Goal: Transaction & Acquisition: Subscribe to service/newsletter

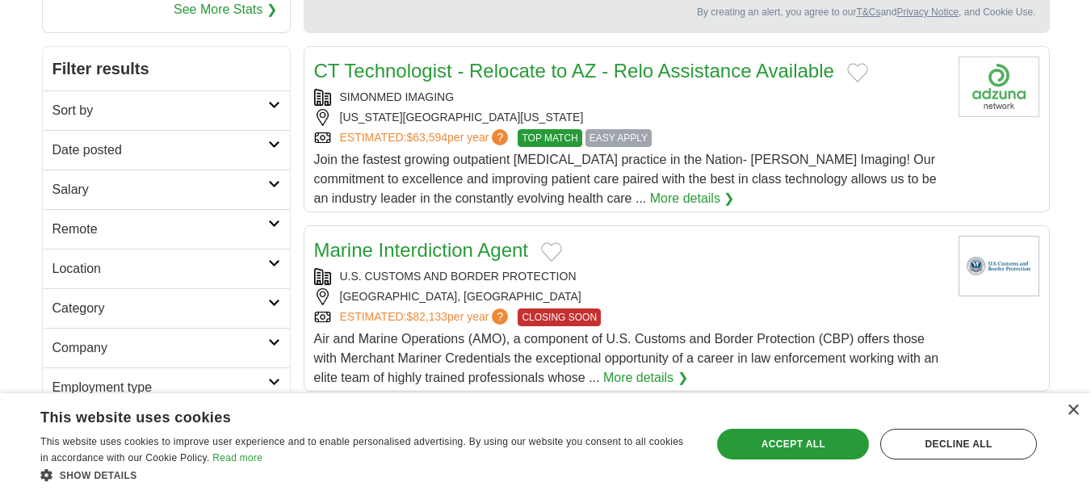
scroll to position [161, 0]
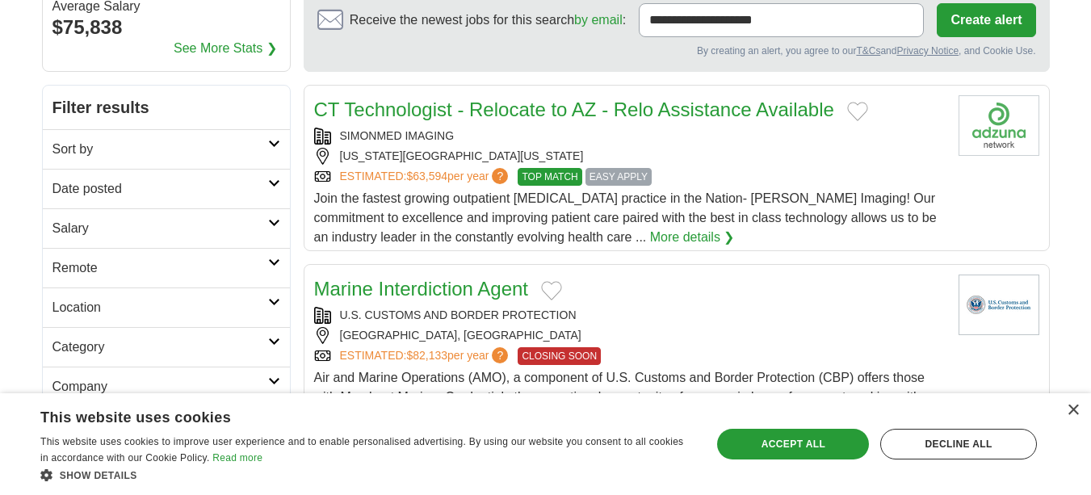
click at [270, 140] on icon at bounding box center [274, 144] width 12 height 8
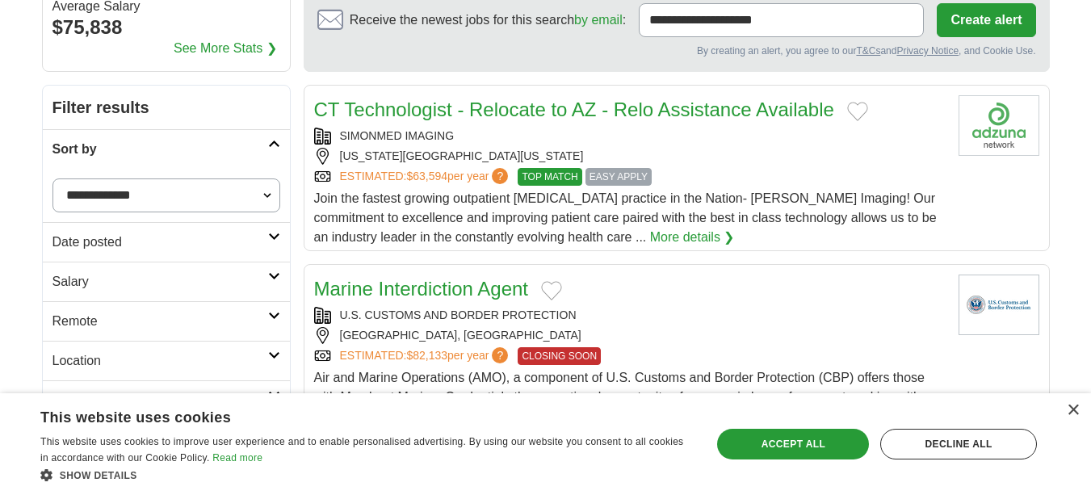
click at [270, 140] on icon at bounding box center [274, 144] width 12 height 8
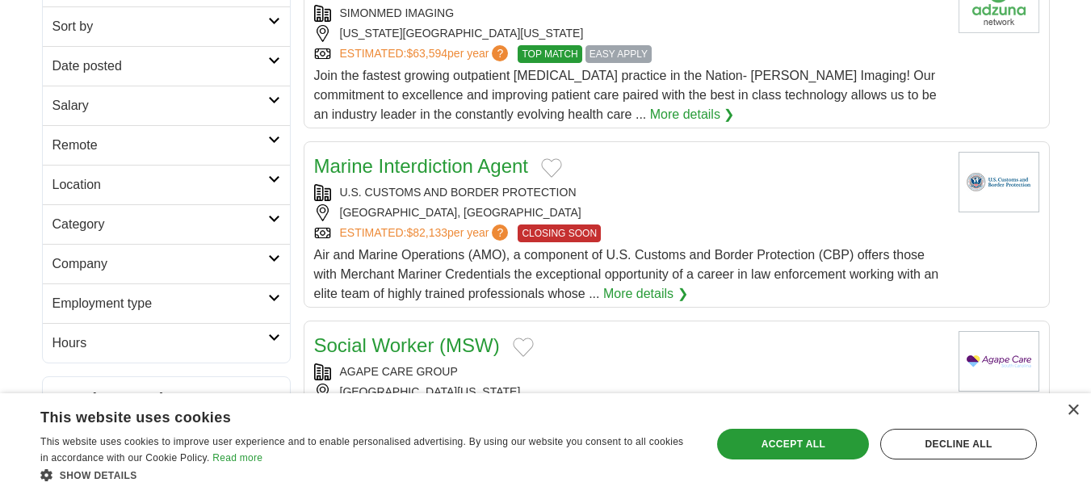
scroll to position [323, 0]
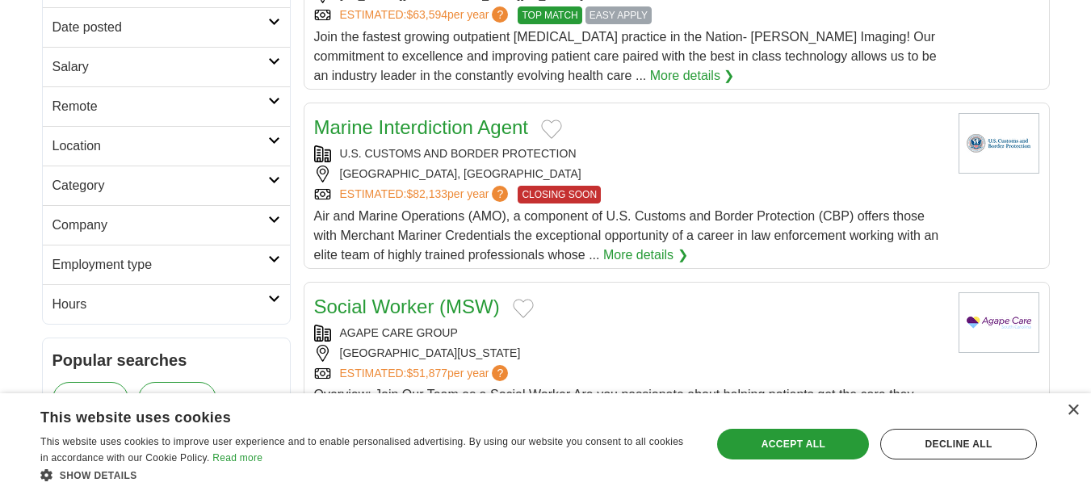
click at [225, 132] on link "Location" at bounding box center [166, 146] width 247 height 40
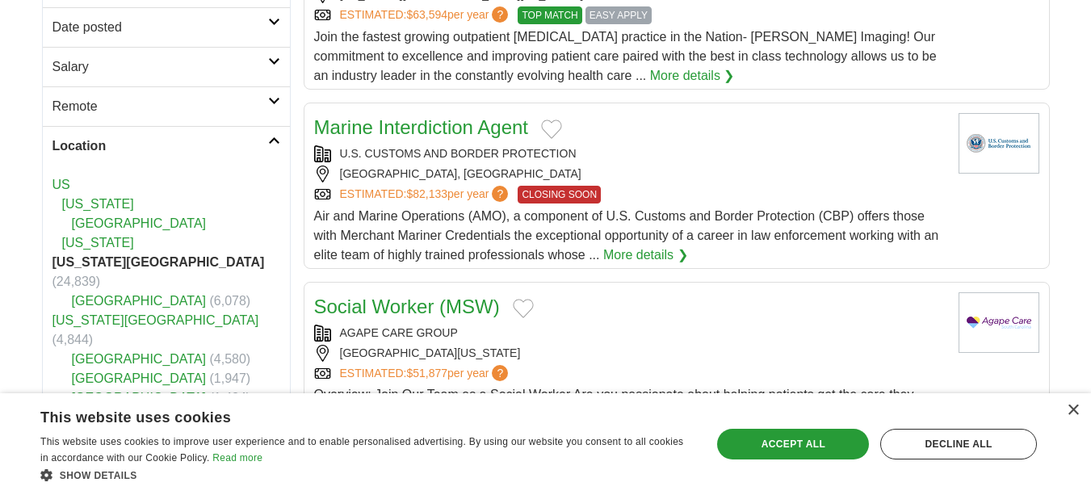
click at [172, 136] on h2 "Location" at bounding box center [160, 145] width 216 height 19
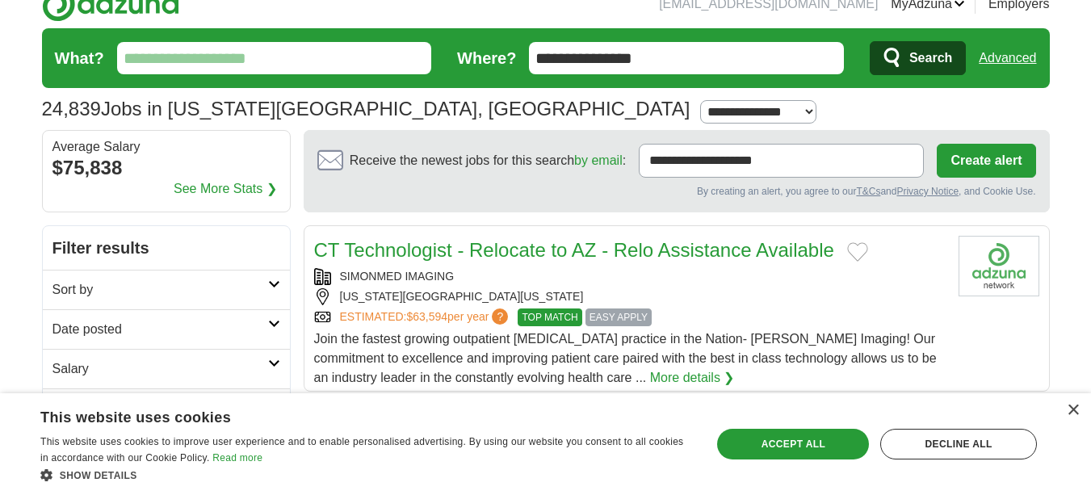
scroll to position [0, 0]
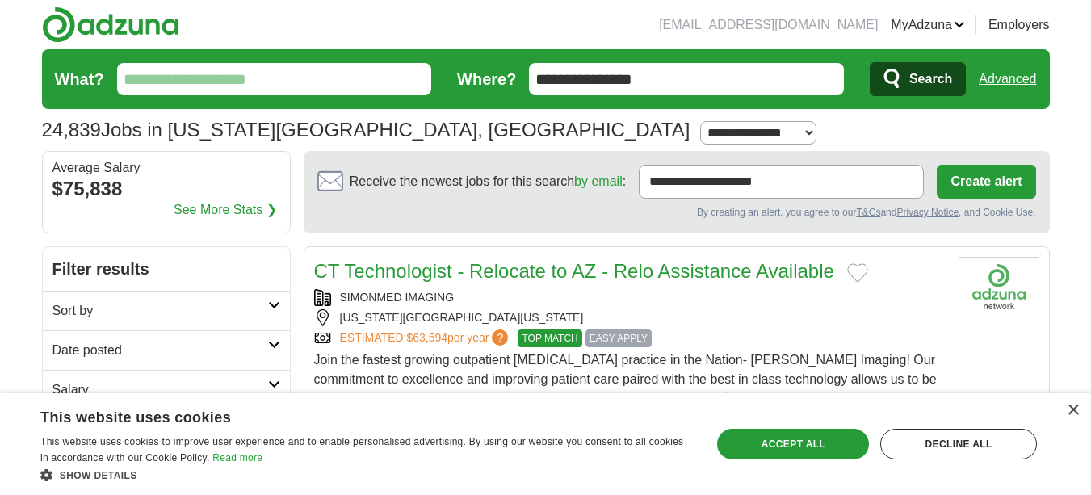
click at [215, 74] on input "What?" at bounding box center [274, 79] width 315 height 32
type input "*********"
click at [925, 71] on span "Search" at bounding box center [930, 79] width 43 height 32
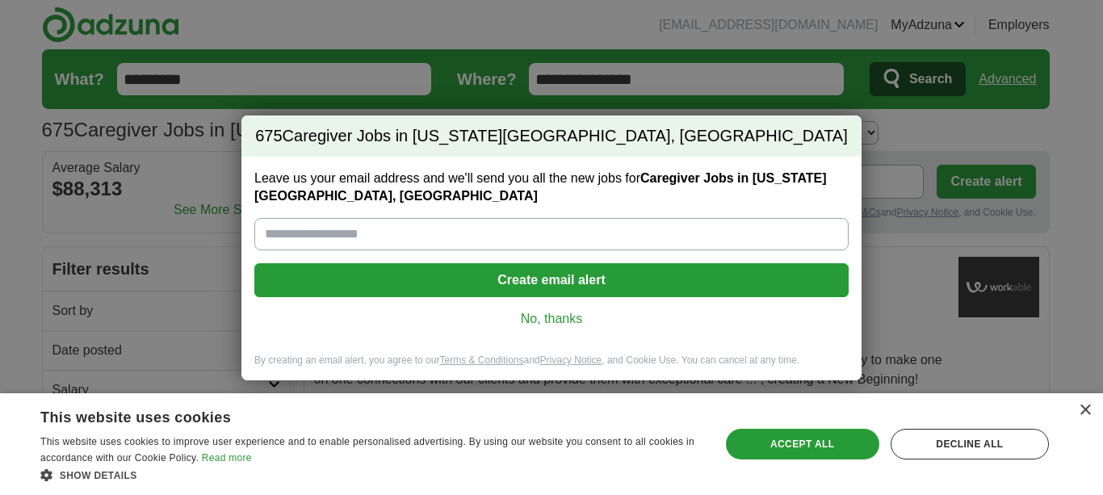
click at [351, 232] on input "Leave us your email address and we'll send you all the new jobs for Caregiver J…" at bounding box center [551, 234] width 594 height 32
type input "**********"
click at [554, 279] on button "Create email alert" at bounding box center [551, 280] width 594 height 34
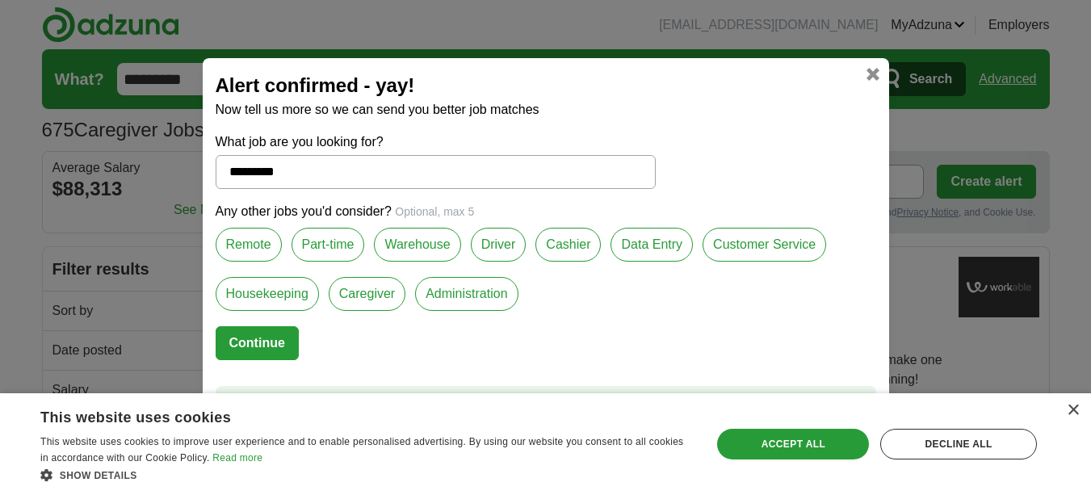
click at [332, 245] on label "Part-time" at bounding box center [327, 245] width 73 height 34
click at [351, 295] on label "Caregiver" at bounding box center [367, 294] width 77 height 34
click at [276, 291] on label "Housekeeping" at bounding box center [267, 294] width 103 height 34
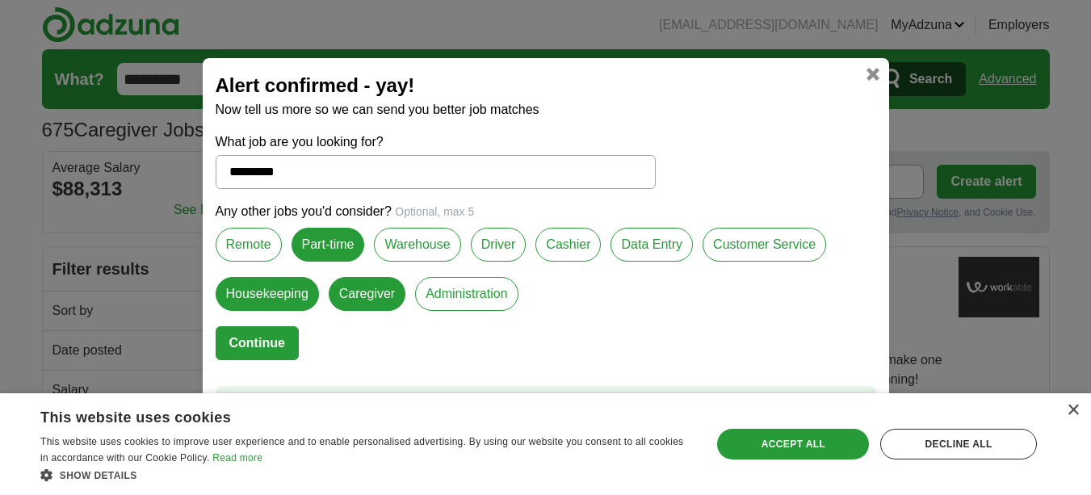
click at [410, 234] on label "Warehouse" at bounding box center [417, 245] width 86 height 34
click at [664, 244] on label "Data Entry" at bounding box center [651, 245] width 82 height 34
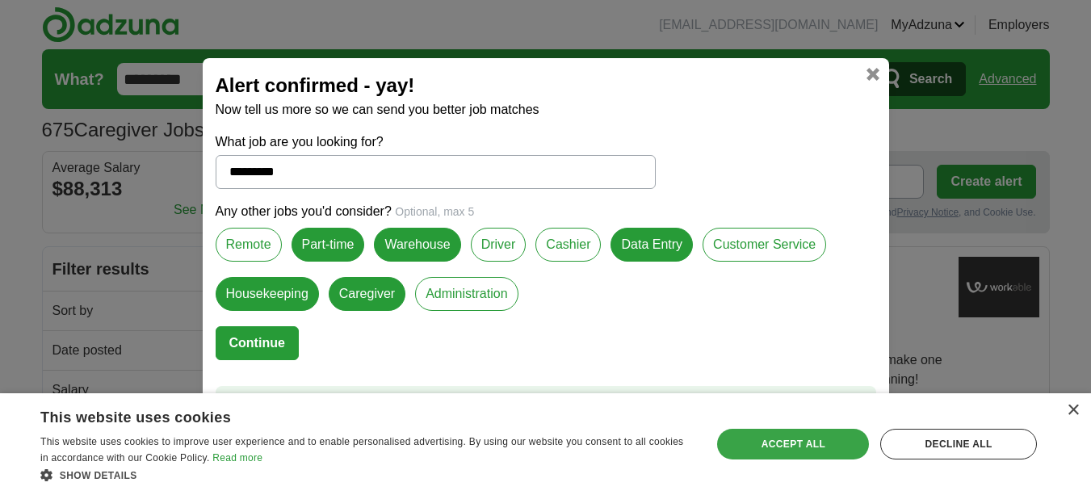
click at [756, 446] on div "Accept all" at bounding box center [793, 444] width 152 height 31
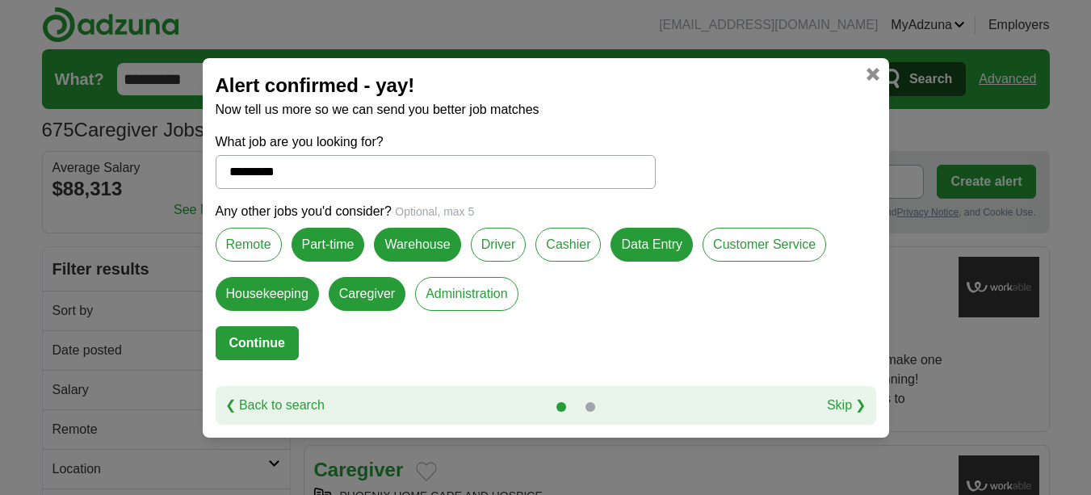
click at [836, 397] on link "Skip ❯" at bounding box center [847, 405] width 40 height 19
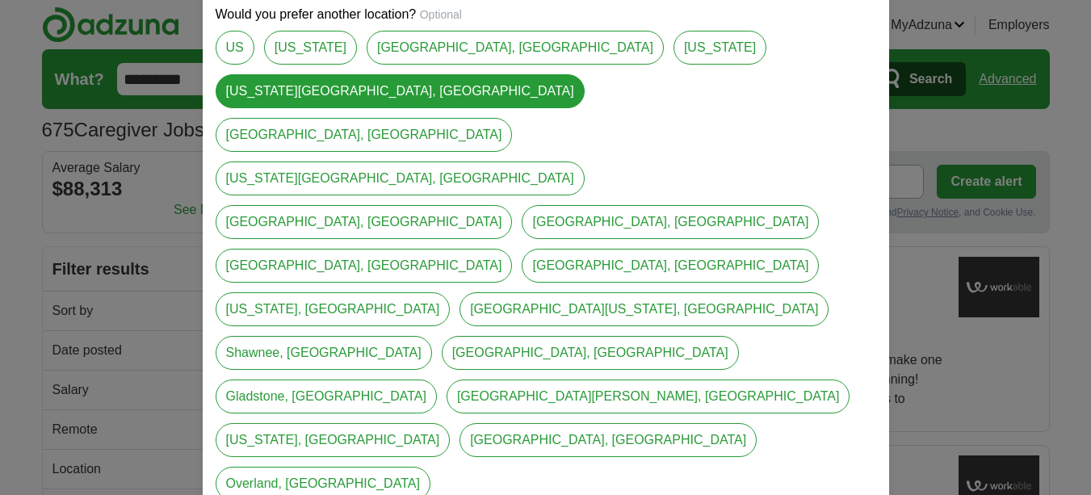
select select "**"
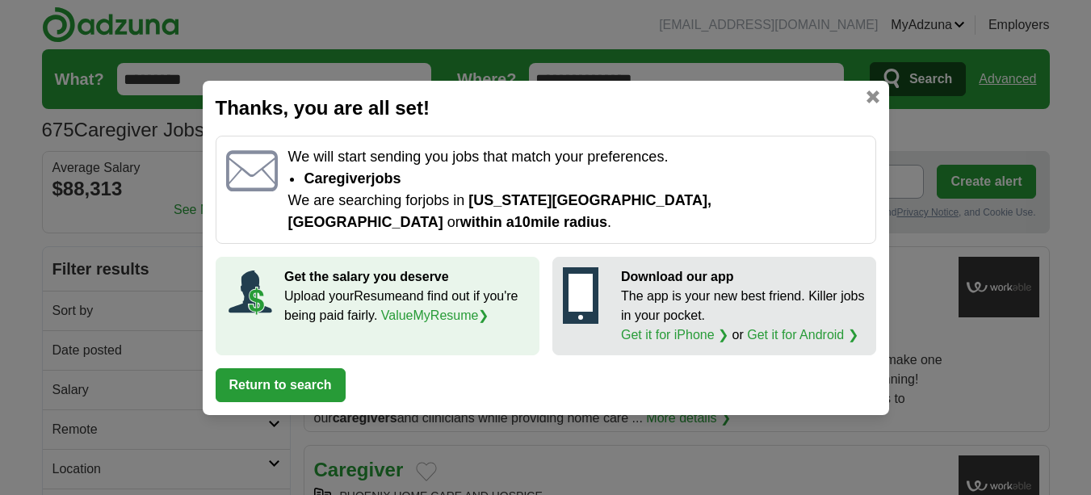
click at [285, 368] on button "Return to search" at bounding box center [281, 385] width 130 height 34
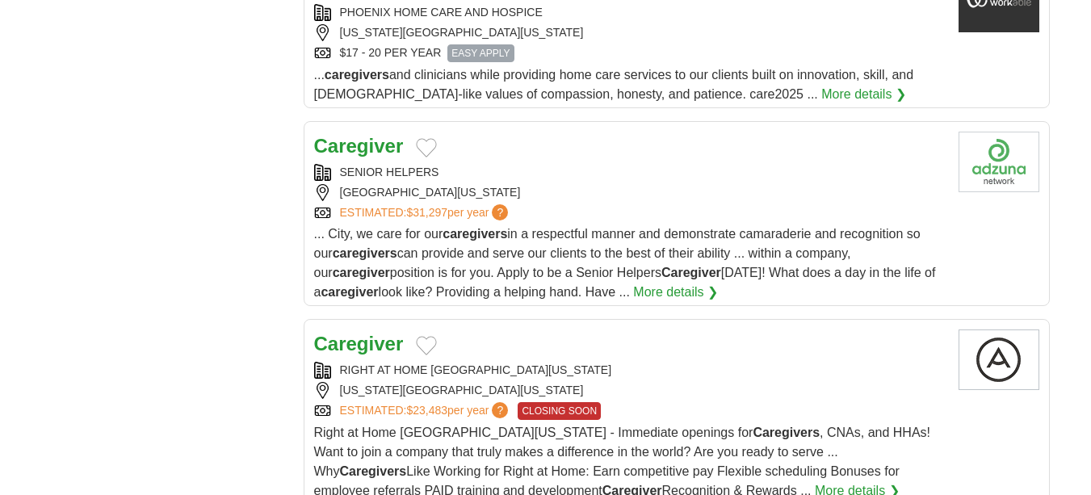
scroll to position [1130, 0]
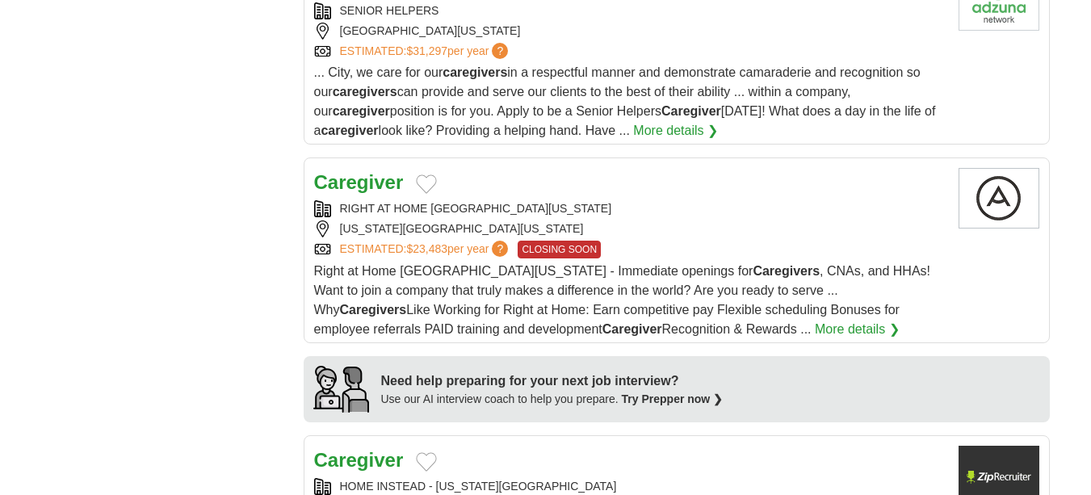
click at [376, 171] on strong "Caregiver" at bounding box center [359, 182] width 90 height 22
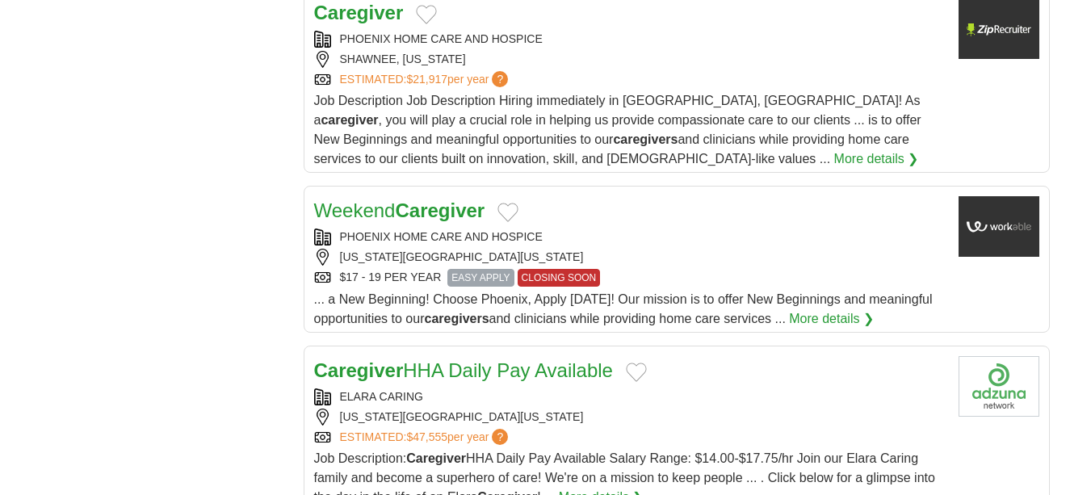
scroll to position [1937, 0]
